Goal: Transaction & Acquisition: Purchase product/service

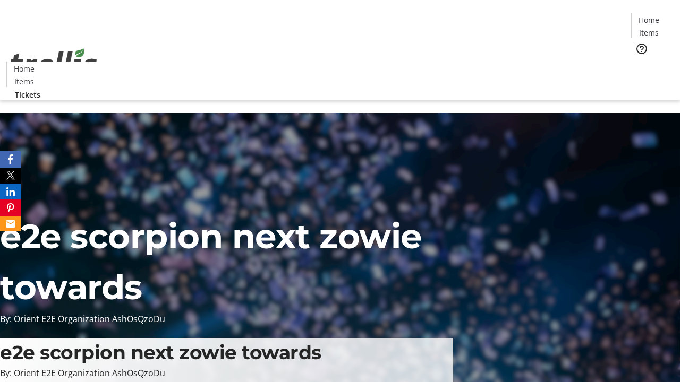
click at [639, 62] on span "Tickets" at bounding box center [651, 67] width 25 height 11
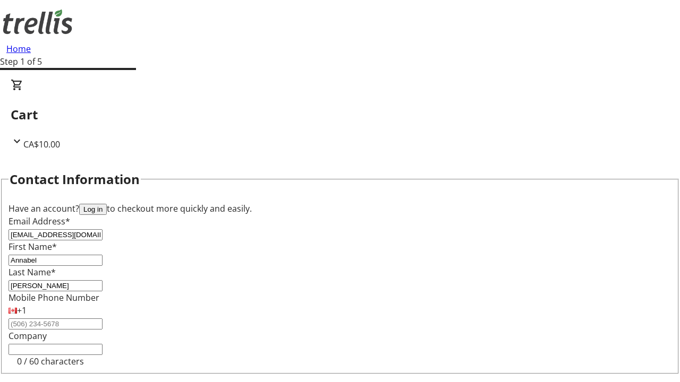
type input "[PERSON_NAME]"
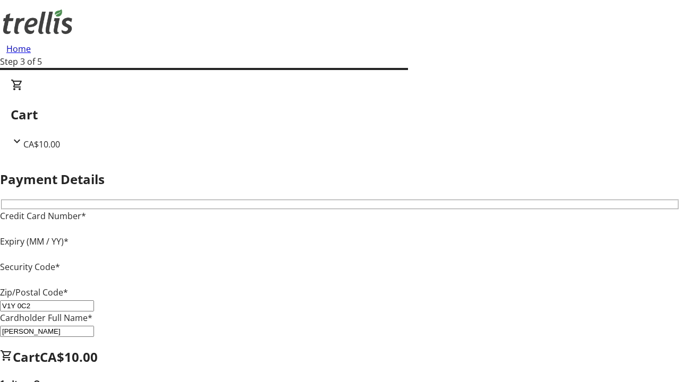
type input "V1Y 0C2"
